Goal: Answer question/provide support: Answer question/provide support

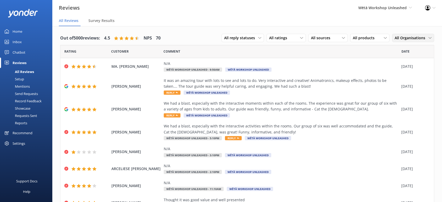
click at [404, 37] on span "All Organisations" at bounding box center [412, 38] width 34 height 6
click at [407, 78] on link "Creative Workshop" at bounding box center [415, 75] width 47 height 10
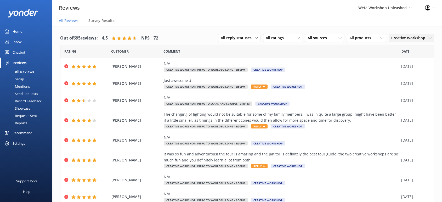
click at [408, 41] on span "Creative Workshop" at bounding box center [409, 38] width 37 height 6
click at [17, 78] on div "Setup" at bounding box center [13, 78] width 21 height 7
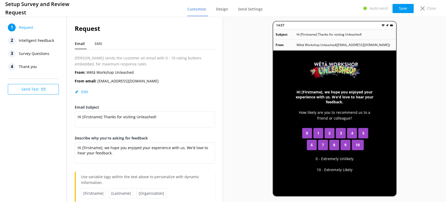
click at [41, 39] on span "Intelligent Feedback" at bounding box center [36, 41] width 35 height 8
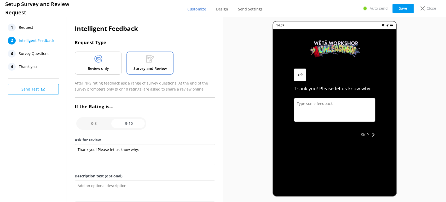
click at [28, 53] on span "Survey Questions" at bounding box center [34, 54] width 31 height 8
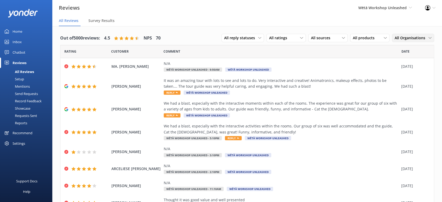
click at [406, 36] on span "All Organisations" at bounding box center [412, 38] width 34 height 6
click at [401, 73] on div "Creative Workshop" at bounding box center [409, 75] width 28 height 5
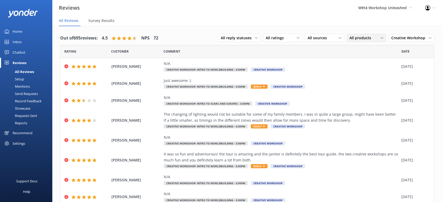
click at [364, 40] on span "All products" at bounding box center [361, 38] width 25 height 6
click at [364, 39] on span "All products" at bounding box center [361, 38] width 25 height 6
click at [409, 9] on span "Wētā Workshop Unleashed Wētā Workshop Wētā Workshop Unleashed Wētā Workshop Unl…" at bounding box center [385, 8] width 54 height 6
click at [385, 51] on link "Wētā Workshop Unleashed School Holidays" at bounding box center [392, 49] width 52 height 17
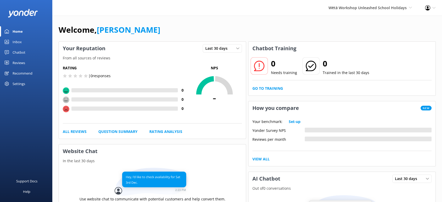
click at [19, 62] on div "Reviews" at bounding box center [19, 63] width 13 height 10
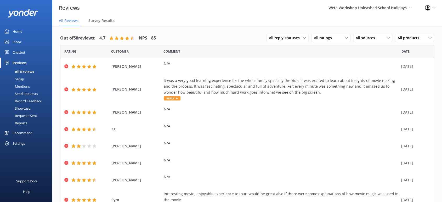
click at [395, 12] on div "Wētā Workshop Unleashed School Holidays Wētā Workshop Wētā Workshop Unleashed W…" at bounding box center [370, 8] width 96 height 16
click at [395, 6] on span "Wētā Workshop Unleashed School Holidays" at bounding box center [367, 7] width 78 height 5
click at [385, 33] on link "Wētā Workshop Unleashed" at bounding box center [392, 35] width 52 height 13
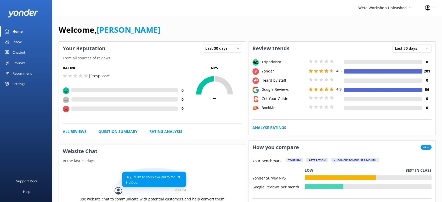
click at [16, 41] on div "Inbox" at bounding box center [17, 42] width 9 height 10
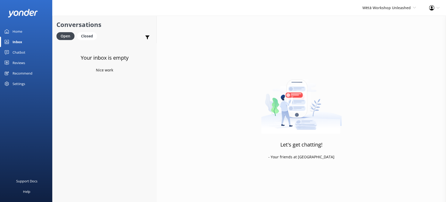
click at [21, 62] on div "Reviews" at bounding box center [19, 63] width 13 height 10
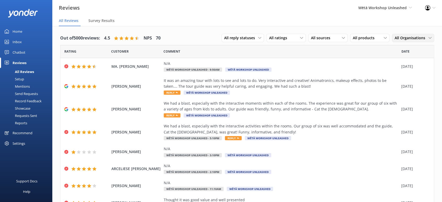
click at [407, 38] on span "All Organisations" at bounding box center [412, 38] width 34 height 6
click at [406, 74] on div "Creative Workshop" at bounding box center [409, 75] width 28 height 5
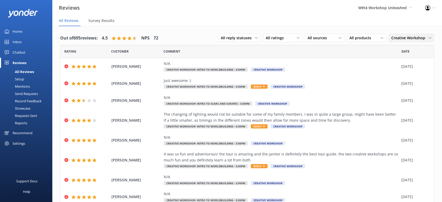
click at [396, 39] on span "Creative Workshop" at bounding box center [409, 38] width 37 height 6
click at [396, 38] on span "Creative Workshop" at bounding box center [409, 38] width 37 height 6
click at [325, 37] on span "All sources" at bounding box center [318, 38] width 22 height 6
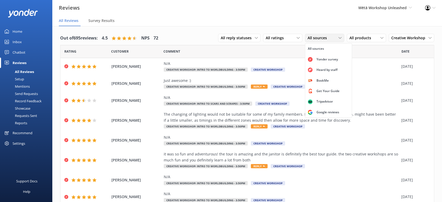
click at [325, 37] on span "All sources" at bounding box center [318, 38] width 22 height 6
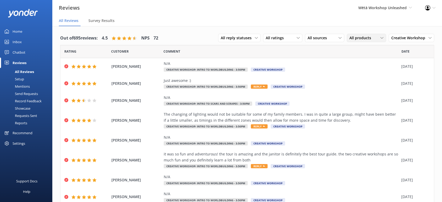
click at [356, 37] on span "All products" at bounding box center [361, 38] width 25 height 6
click at [359, 63] on div "Sculpting Basics + Tour - 10:15am" at bounding box center [370, 58] width 41 height 11
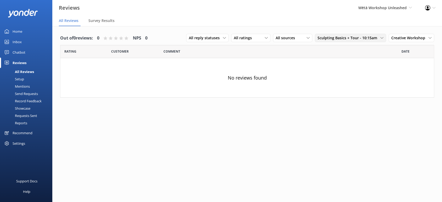
click at [339, 38] on span "Sculpting Basics + Tour - 10:15am" at bounding box center [348, 38] width 63 height 6
click at [403, 38] on span "Creative Workshop" at bounding box center [409, 38] width 37 height 6
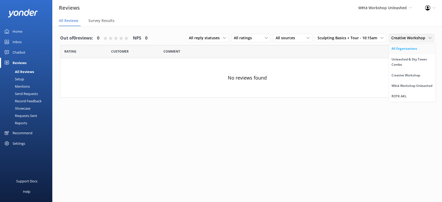
click at [404, 47] on div "All Organisations" at bounding box center [404, 48] width 26 height 5
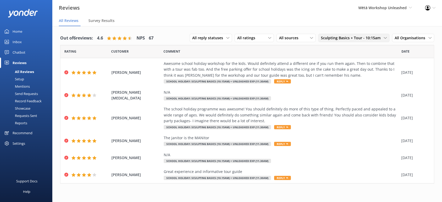
click at [368, 37] on span "Sculpting Basics + Tour - 10:15am" at bounding box center [352, 38] width 63 height 6
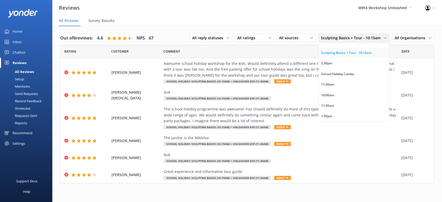
click at [351, 56] on link "Sculpting Basics + Tour - 10:15am" at bounding box center [353, 53] width 70 height 10
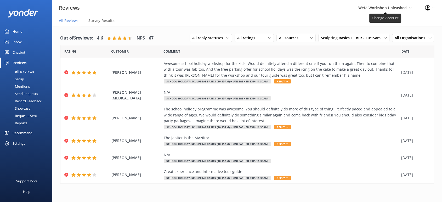
click at [404, 9] on span "Wētā Workshop Unleashed" at bounding box center [382, 7] width 48 height 5
drag, startPoint x: 430, startPoint y: 42, endPoint x: 427, endPoint y: 38, distance: 4.6
click at [429, 41] on div "All Organisations All Organisations Unleashed & Sky Tower Combo Creative Worksh…" at bounding box center [413, 38] width 42 height 8
click at [424, 36] on span "All Organisations" at bounding box center [412, 38] width 34 height 6
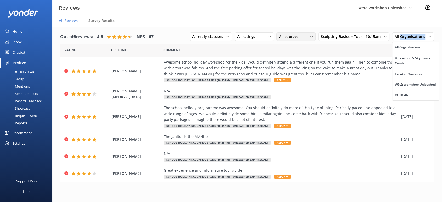
scroll to position [0, 0]
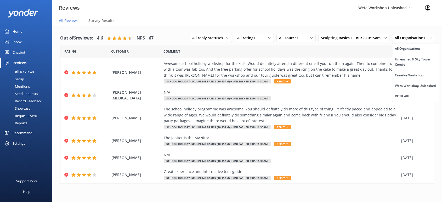
click at [374, 13] on div "Wētā Workshop Unleashed Wētā Workshop Wētā Workshop Unleashed Wētā Workshop Unl…" at bounding box center [385, 8] width 67 height 16
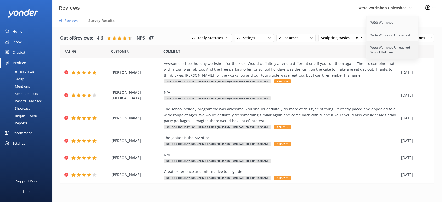
click at [385, 50] on link "Wētā Workshop Unleashed School Holidays" at bounding box center [392, 49] width 52 height 17
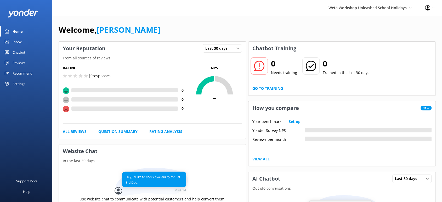
click at [20, 62] on div "Reviews" at bounding box center [19, 63] width 13 height 10
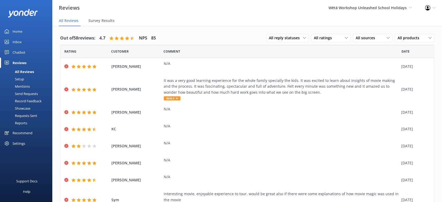
click at [417, 43] on div "All reply statuses All reply statuses Needs a reply Does not need reply All rat…" at bounding box center [350, 38] width 168 height 14
click at [417, 41] on span "All products" at bounding box center [409, 38] width 25 height 6
click at [416, 36] on span "All products" at bounding box center [409, 38] width 25 height 6
click at [422, 36] on div "All products" at bounding box center [414, 38] width 37 height 6
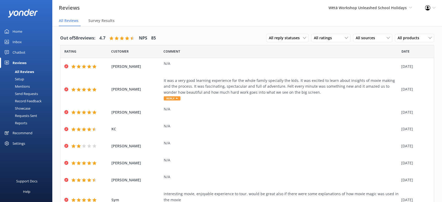
click at [408, 11] on div "Wētā Workshop Unleashed School Holidays Wētā Workshop Wētā Workshop Unleashed W…" at bounding box center [370, 8] width 96 height 16
click at [197, 92] on div "It was a very good learning experience for the whole family specially the kids.…" at bounding box center [281, 87] width 235 height 18
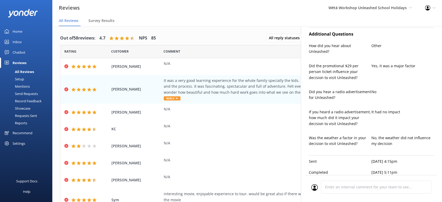
scroll to position [155, 0]
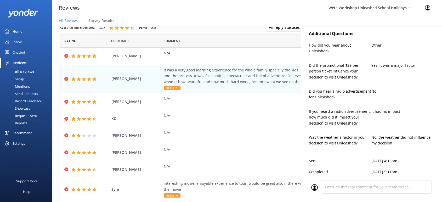
type textarea "Thank you so much, Purnima, for your wonderful review! We're delighted to hear …"
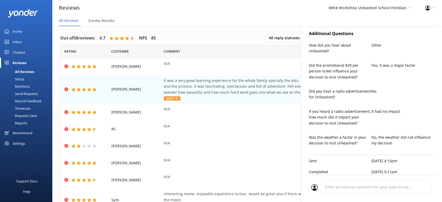
scroll to position [0, 0]
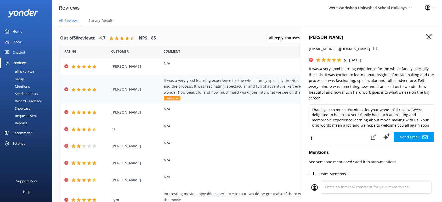
click at [426, 36] on icon "button" at bounding box center [428, 36] width 5 height 5
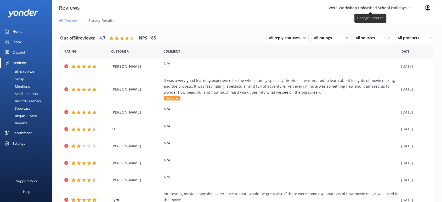
click at [386, 10] on span "Wētā Workshop Unleashed School Holidays" at bounding box center [367, 7] width 78 height 5
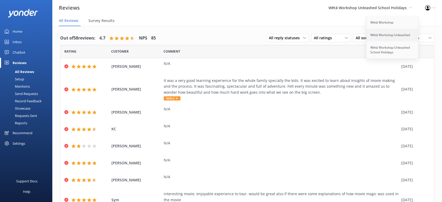
click at [390, 36] on link "Wētā Workshop Unleashed" at bounding box center [392, 35] width 52 height 13
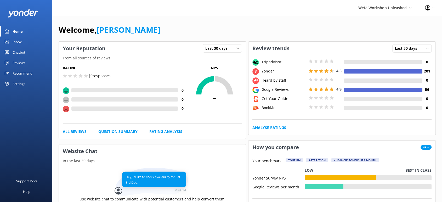
click at [24, 62] on div "Reviews" at bounding box center [19, 63] width 13 height 10
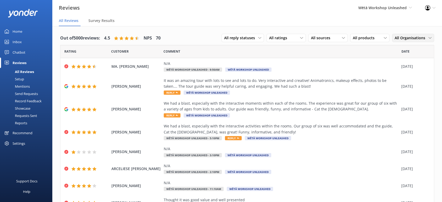
click at [417, 38] on span "All Organisations" at bounding box center [412, 38] width 34 height 6
click at [418, 77] on div "Creative Workshop" at bounding box center [409, 75] width 28 height 5
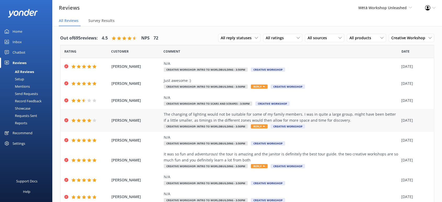
click at [165, 109] on div "[PERSON_NAME] The changing of lighting would not be suitable for some of my fam…" at bounding box center [246, 120] width 373 height 23
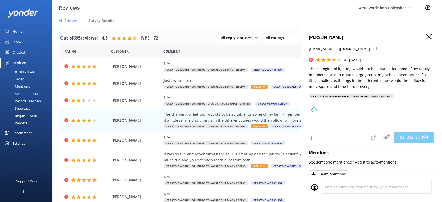
type textarea "Kia ora [PERSON_NAME], Thank you so much for your feedback and for sharing your…"
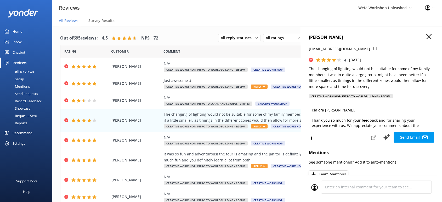
click at [426, 37] on use "button" at bounding box center [428, 36] width 5 height 5
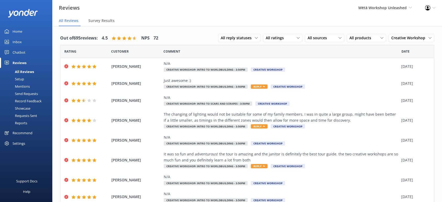
click at [21, 54] on div "Chatbot" at bounding box center [19, 52] width 13 height 10
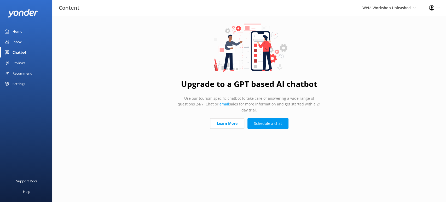
click at [21, 64] on div "Reviews" at bounding box center [19, 63] width 13 height 10
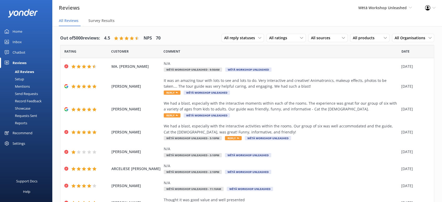
click at [21, 145] on div "Settings" at bounding box center [19, 143] width 13 height 10
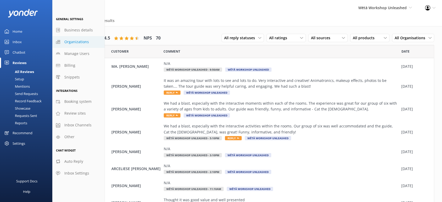
click at [65, 44] on span "Organizations" at bounding box center [76, 42] width 25 height 6
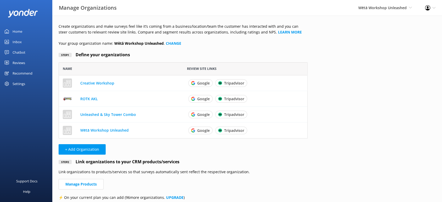
scroll to position [14, 0]
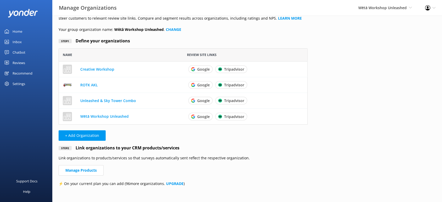
drag, startPoint x: 99, startPoint y: 69, endPoint x: 318, endPoint y: 136, distance: 228.4
click at [318, 136] on div "Create organizations and make surveys feel like it’s coming from a business/loc…" at bounding box center [247, 102] width 390 height 200
click at [141, 132] on div "Create organizations and make surveys feel like it’s coming from a business/loc…" at bounding box center [182, 102] width 261 height 200
click at [98, 116] on link "Wētā Workshop Unleashed" at bounding box center [104, 116] width 48 height 5
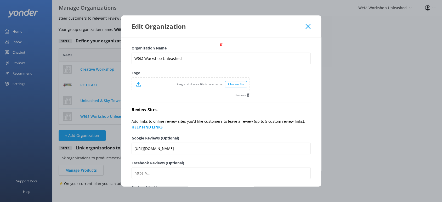
scroll to position [59, 0]
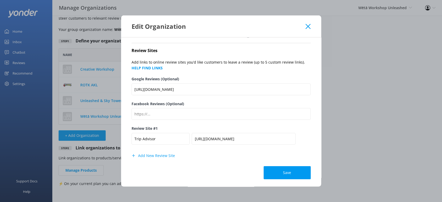
click at [309, 27] on icon at bounding box center [307, 26] width 5 height 5
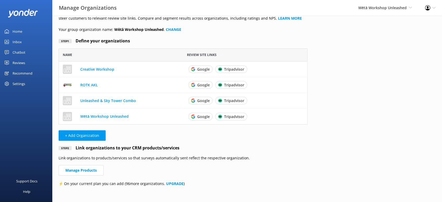
click at [22, 62] on div "Reviews" at bounding box center [19, 63] width 13 height 10
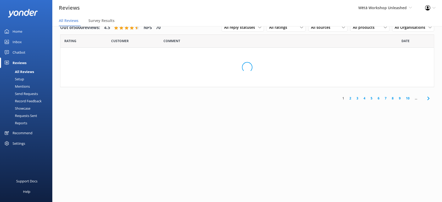
scroll to position [10, 0]
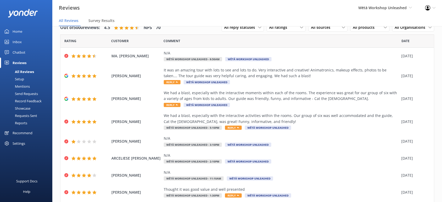
click at [18, 77] on div "Setup" at bounding box center [13, 78] width 21 height 7
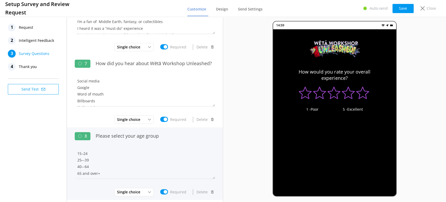
scroll to position [324, 0]
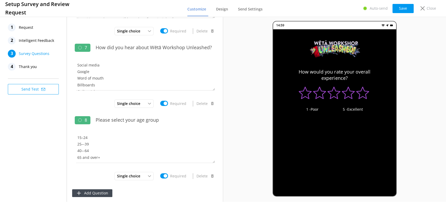
click at [33, 38] on span "Intelligent Feedback" at bounding box center [36, 41] width 35 height 8
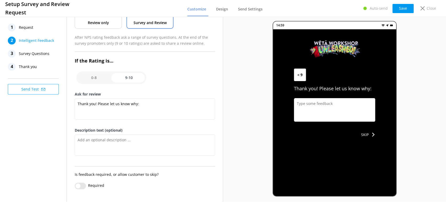
click at [26, 28] on span "Request" at bounding box center [26, 28] width 14 height 8
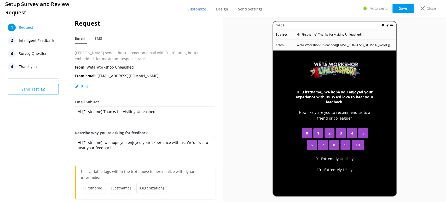
scroll to position [0, 0]
